Goal: Check status

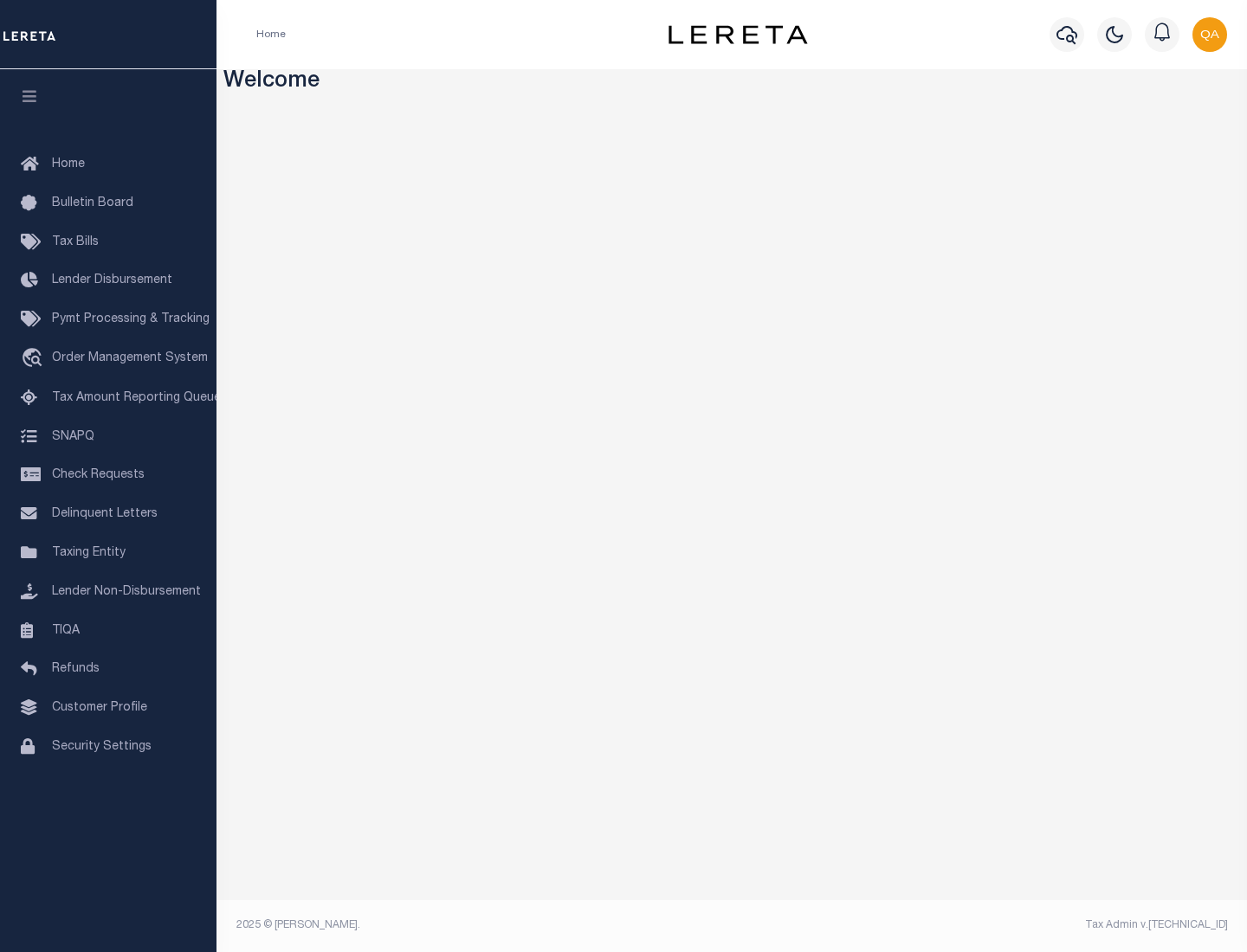
click at [108, 476] on span "Check Requests" at bounding box center [98, 475] width 92 height 12
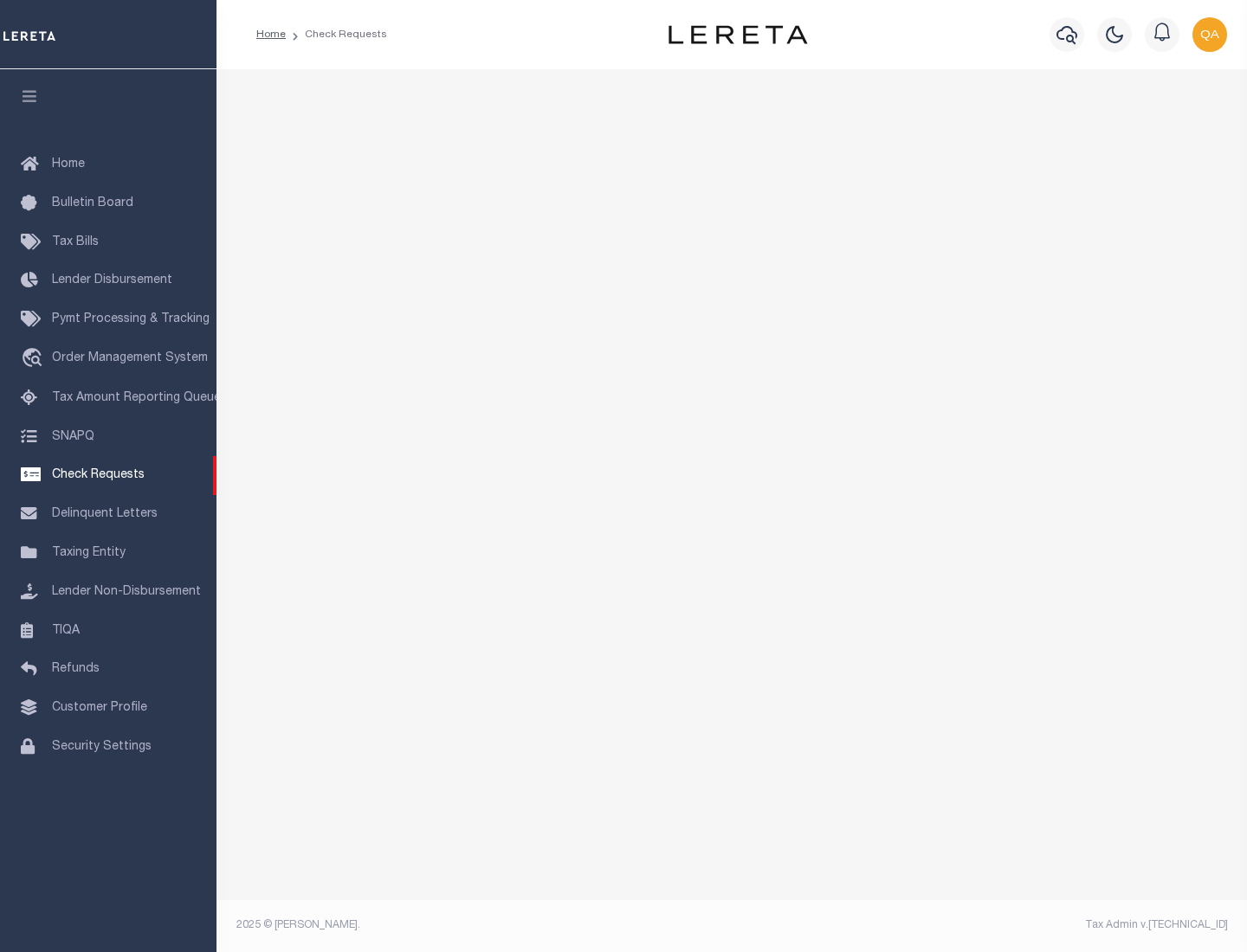
select select "50"
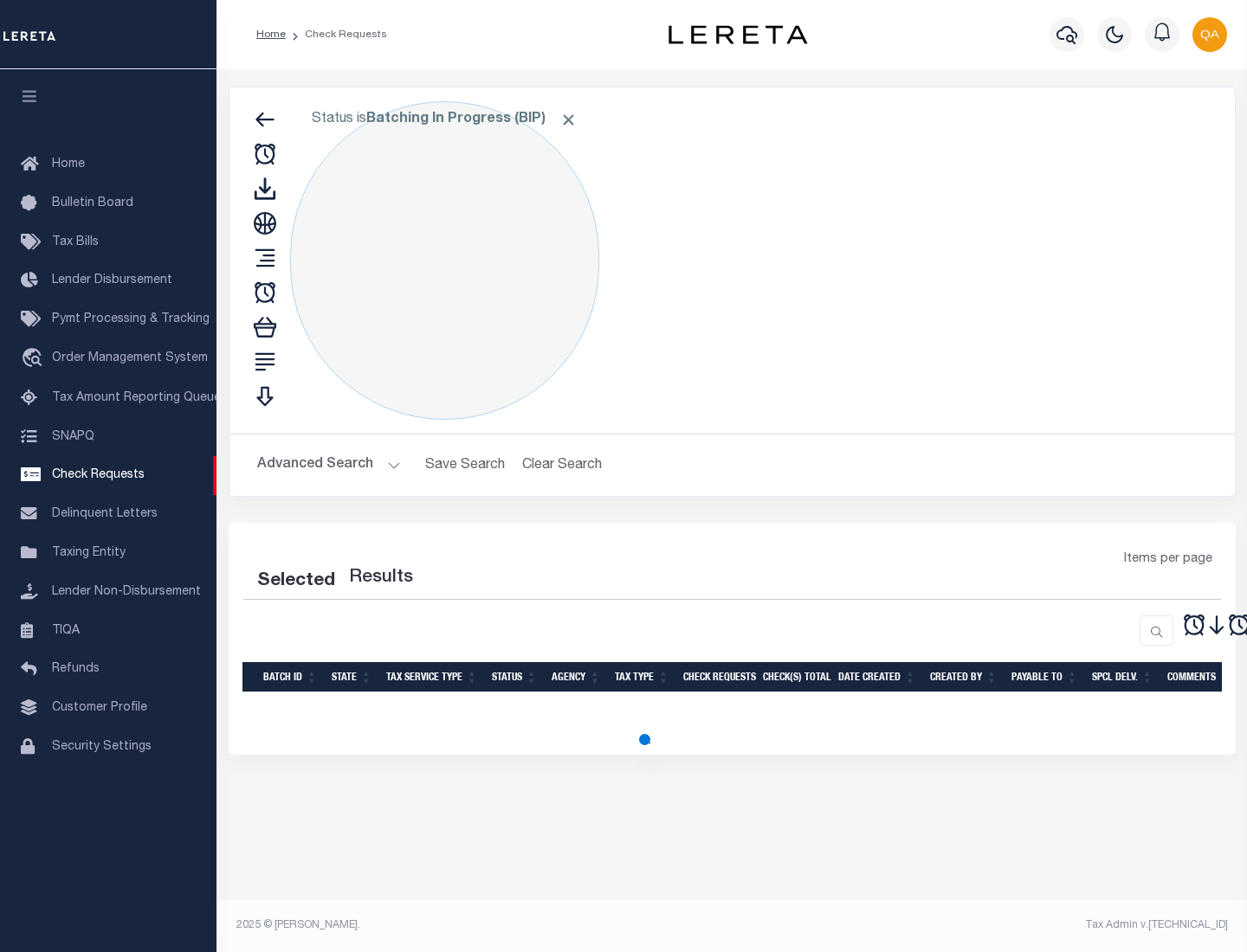
select select "50"
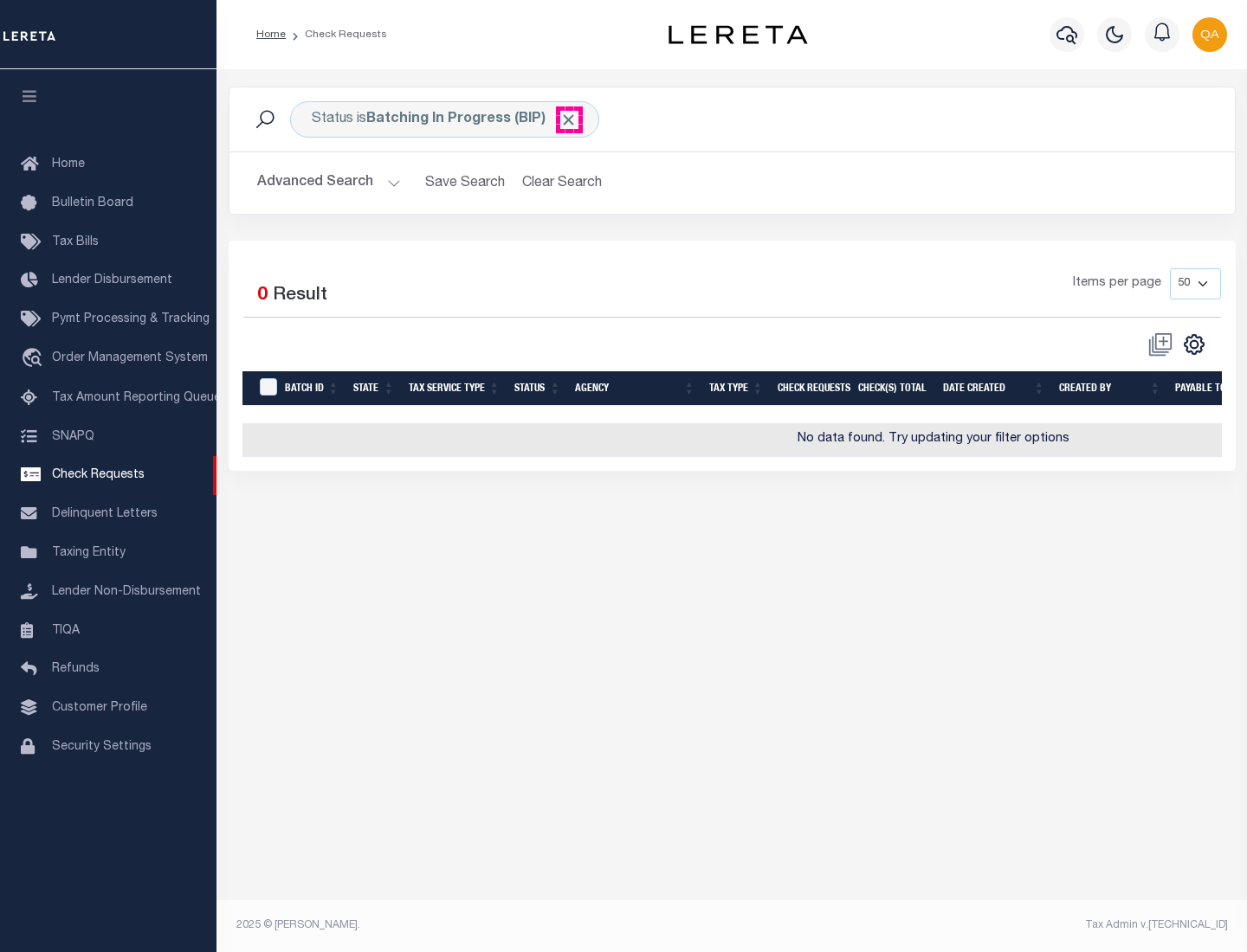
click at [569, 119] on span "Click to Remove" at bounding box center [569, 120] width 18 height 18
